Goal: Task Accomplishment & Management: Use online tool/utility

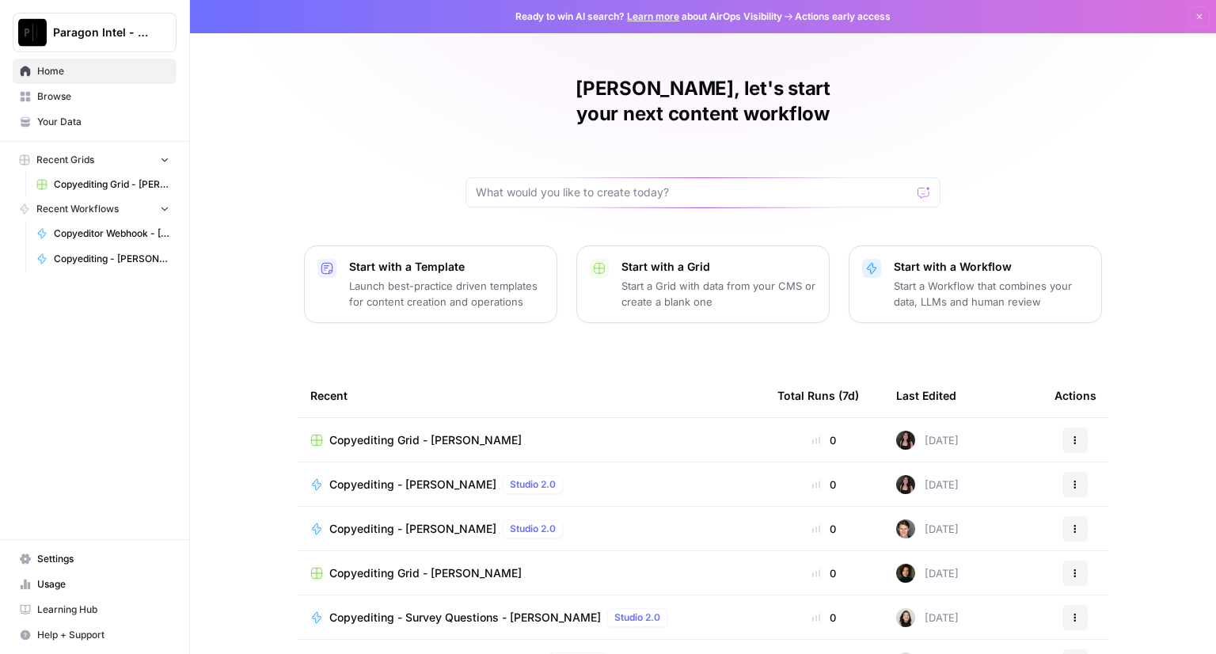
click at [389, 477] on span "Copyediting - [PERSON_NAME]" at bounding box center [412, 485] width 167 height 16
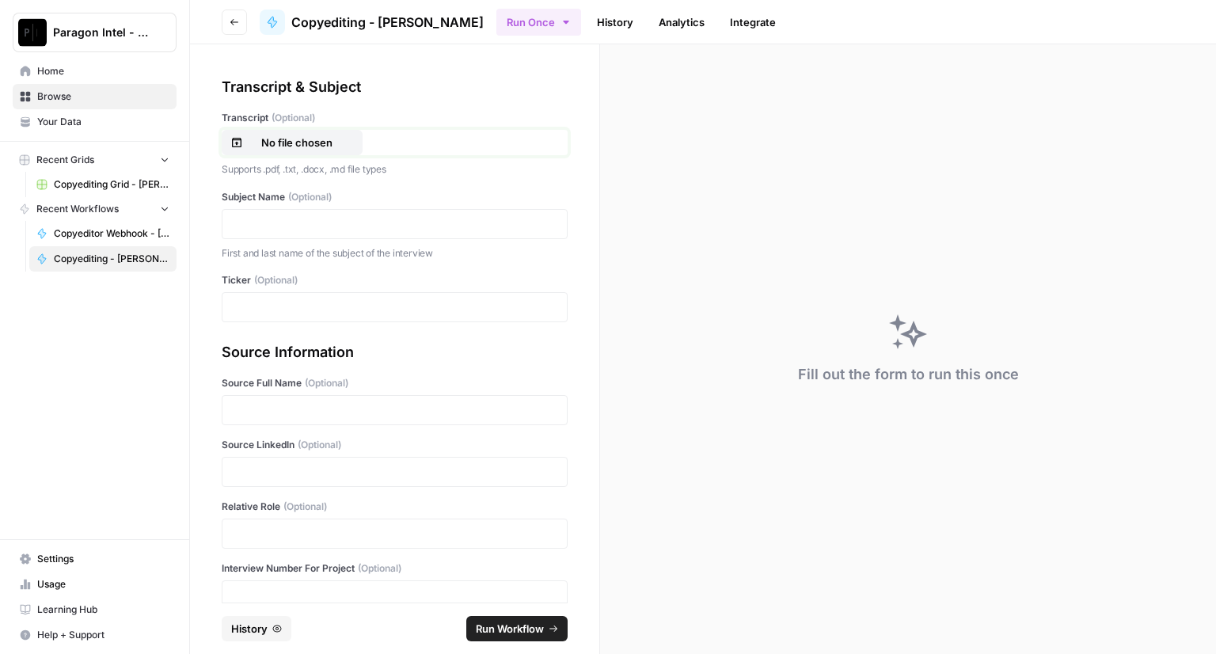
click at [318, 139] on p "No file chosen" at bounding box center [296, 143] width 101 height 16
click at [302, 226] on p at bounding box center [394, 224] width 325 height 16
click at [272, 405] on p at bounding box center [394, 410] width 325 height 16
click at [247, 413] on p "*********" at bounding box center [389, 410] width 314 height 16
click at [260, 534] on p at bounding box center [394, 534] width 325 height 16
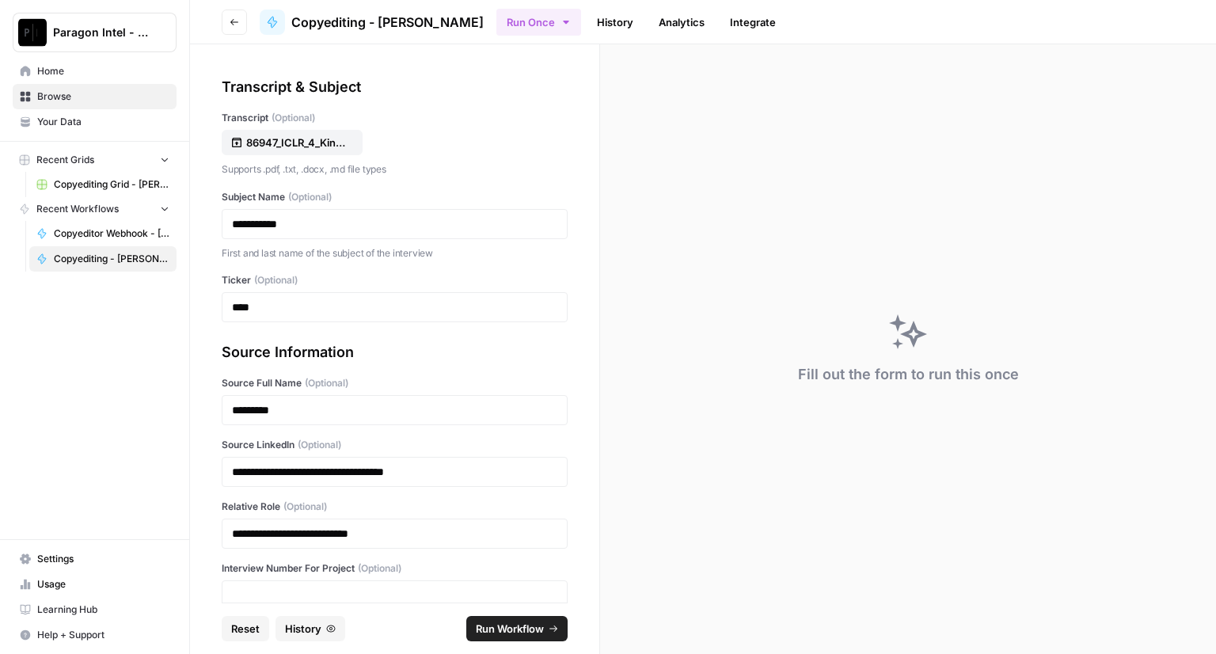
click at [503, 628] on span "Run Workflow" at bounding box center [510, 629] width 68 height 16
